Goal: Task Accomplishment & Management: Manage account settings

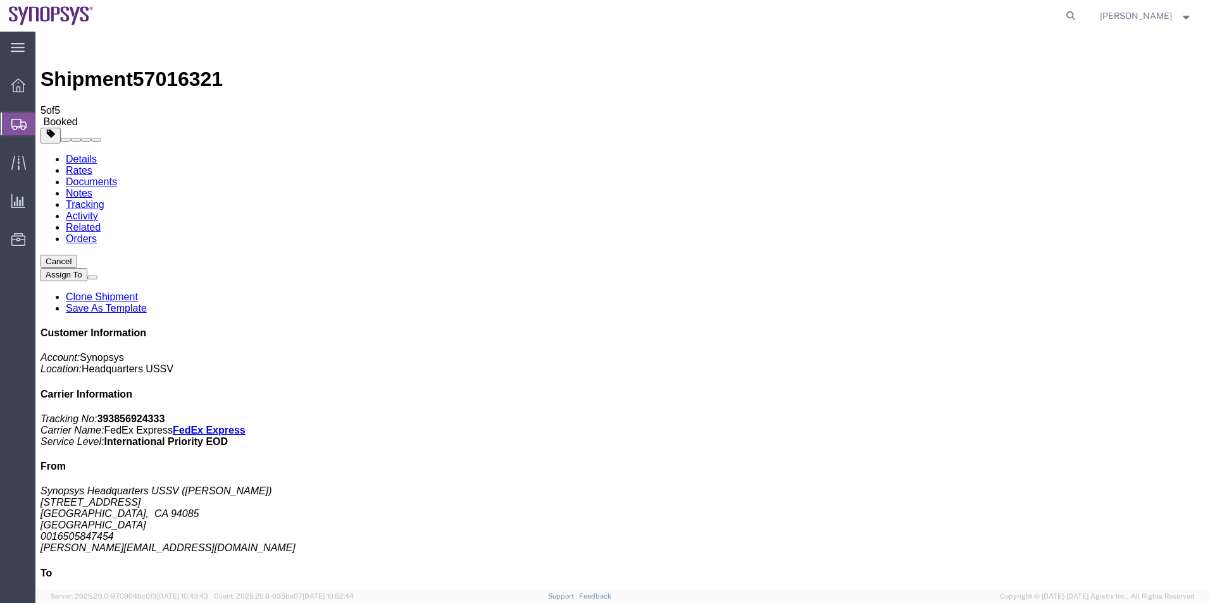
click at [0, 0] on span "Shipment Manager" at bounding box center [0, 0] width 0 height 0
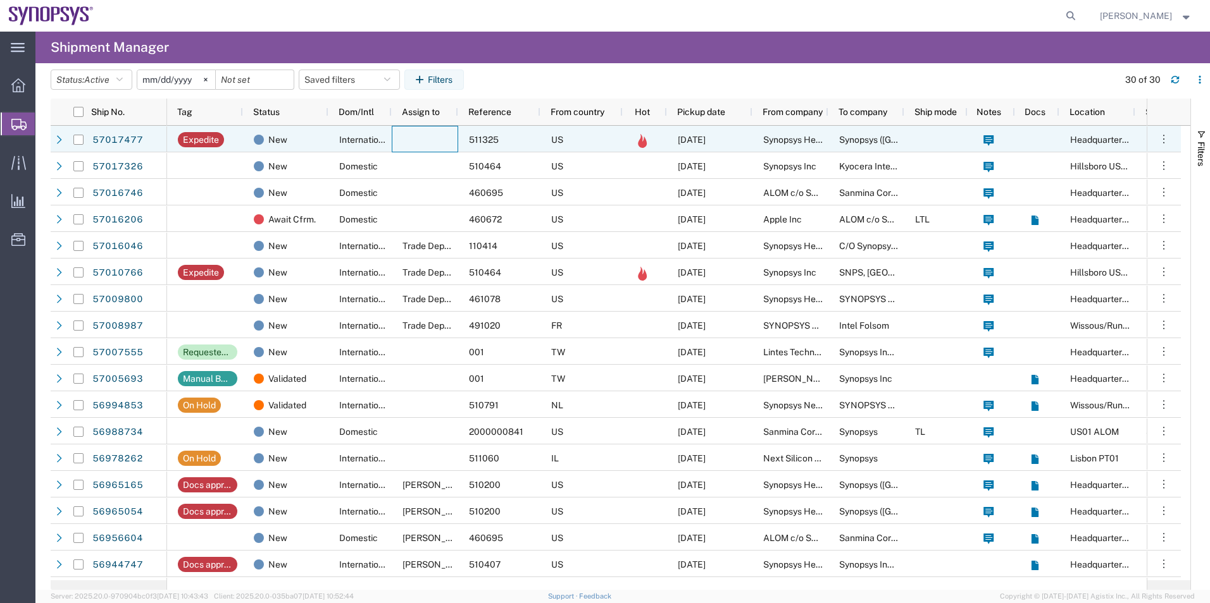
click at [407, 132] on div at bounding box center [425, 139] width 66 height 27
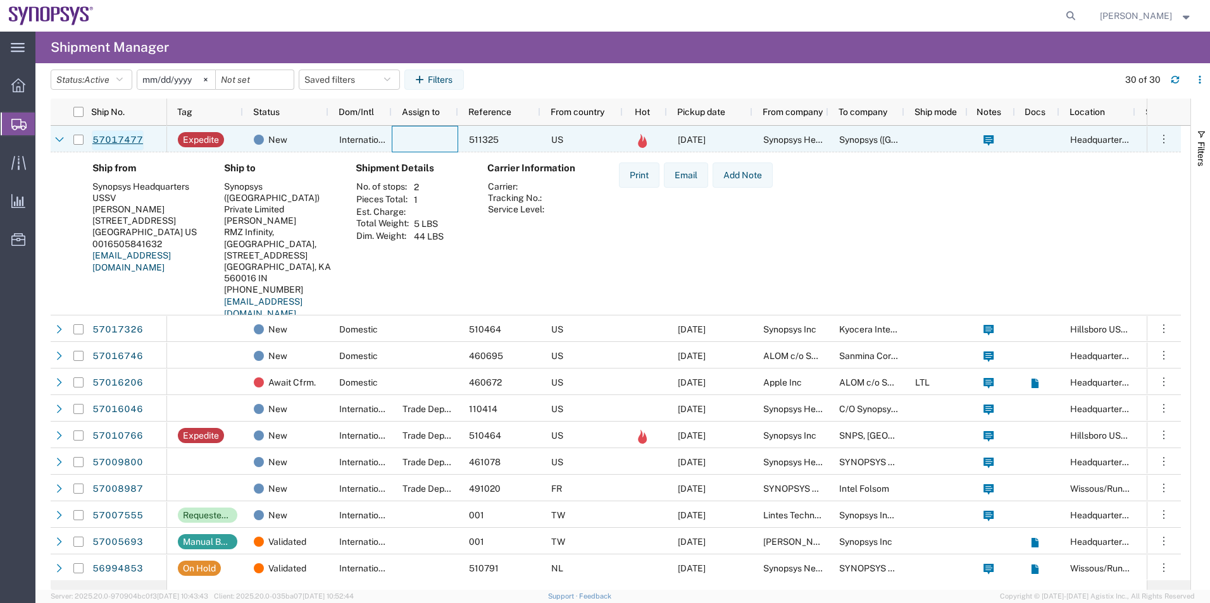
click at [123, 144] on link "57017477" at bounding box center [118, 140] width 52 height 20
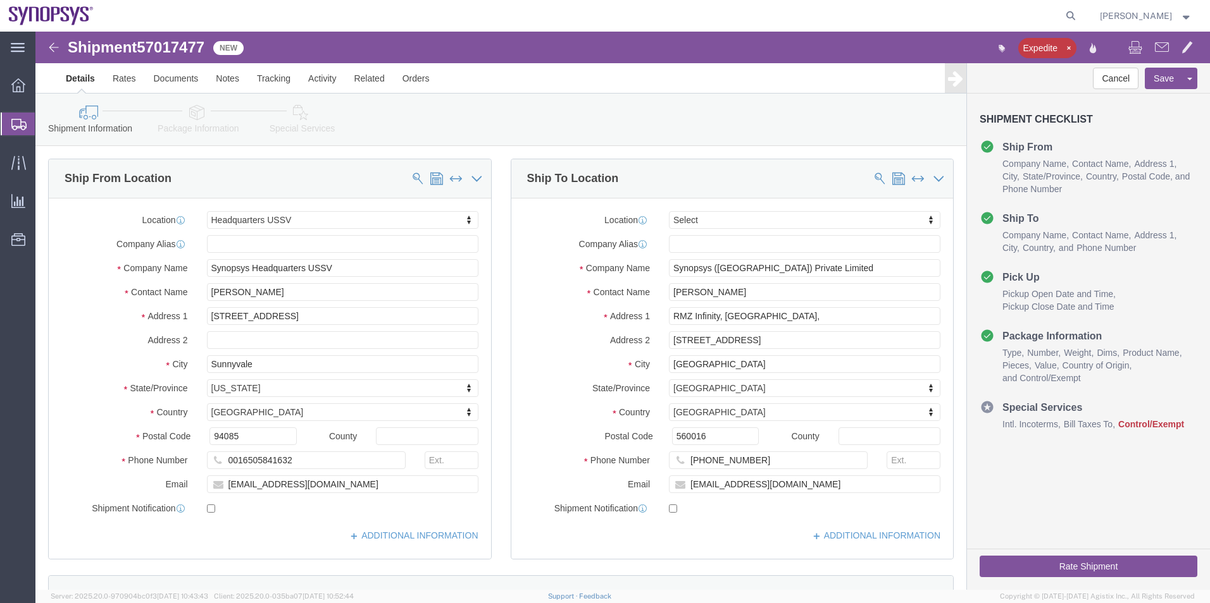
select select "63204"
select select
click icon
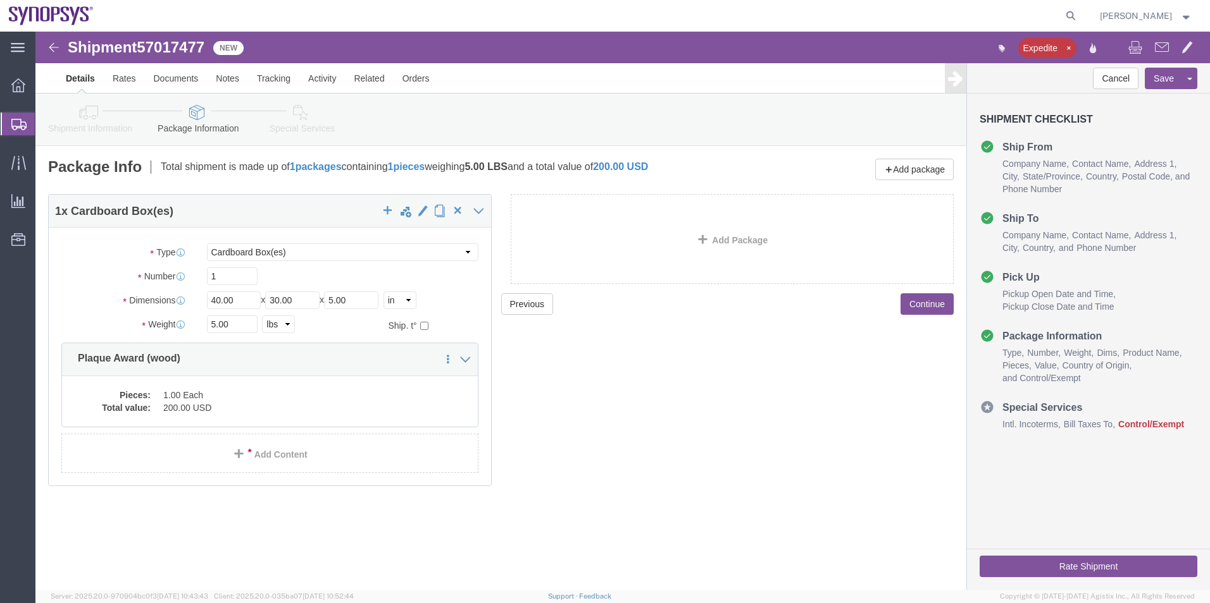
click at [0, 0] on span "Shipment Manager" at bounding box center [0, 0] width 0 height 0
